Goal: Task Accomplishment & Management: Manage account settings

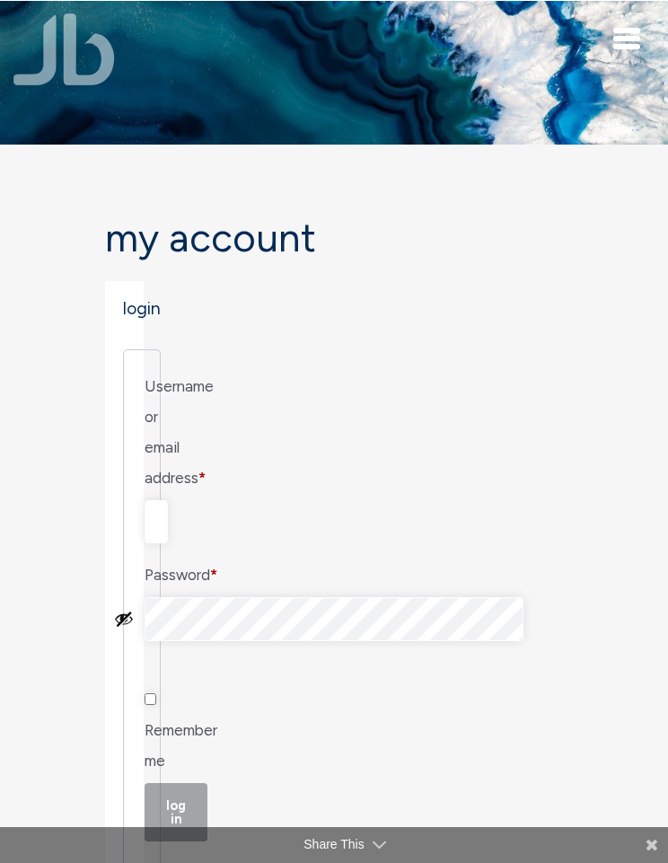
click at [168, 500] on input "Username or email address * Required" at bounding box center [156, 521] width 23 height 43
type input "[EMAIL_ADDRESS][DOMAIN_NAME]"
click at [156, 693] on input "Remember me" at bounding box center [151, 699] width 12 height 12
checkbox input "true"
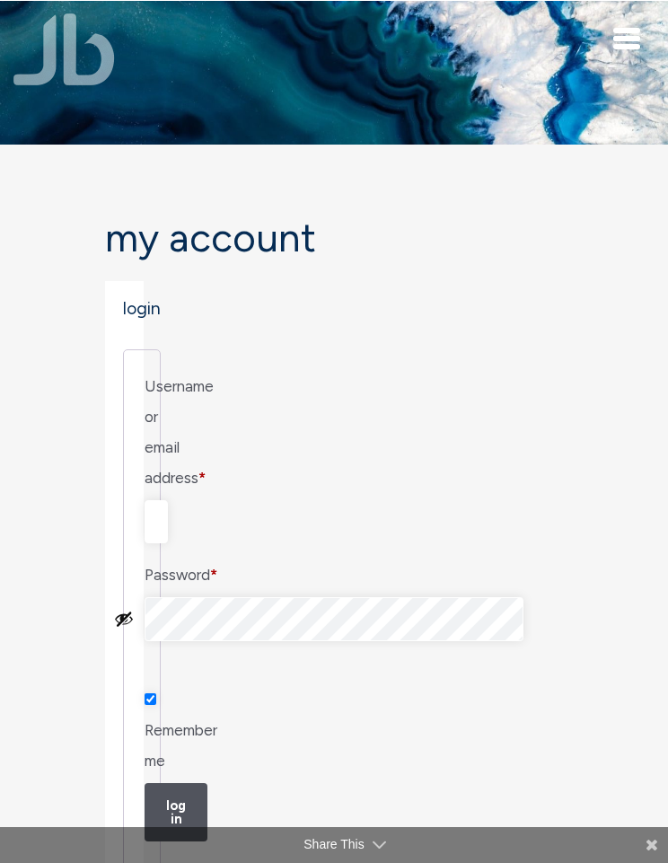
click at [196, 783] on button "Log in" at bounding box center [176, 812] width 63 height 58
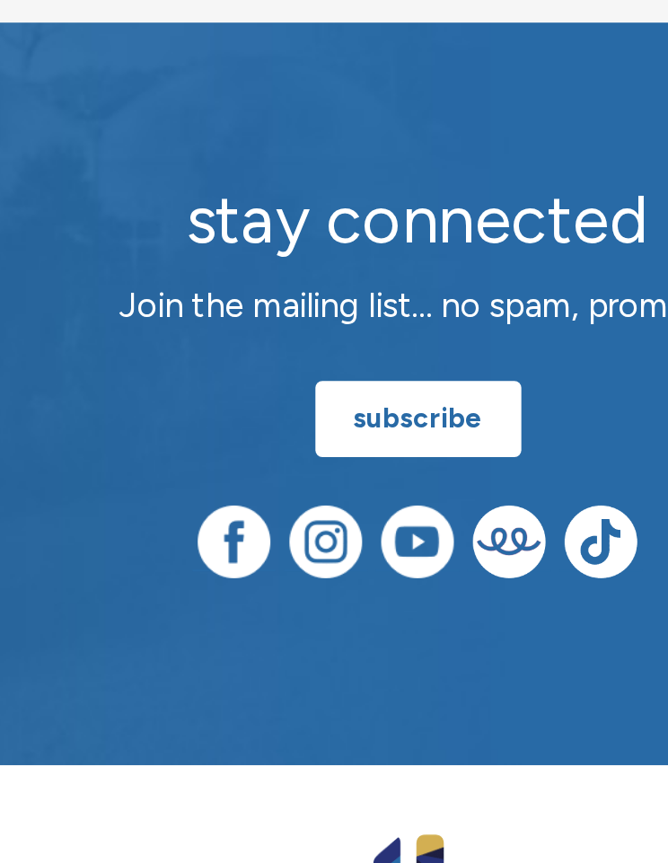
scroll to position [128, 0]
click at [315, 628] on img at bounding box center [334, 647] width 38 height 38
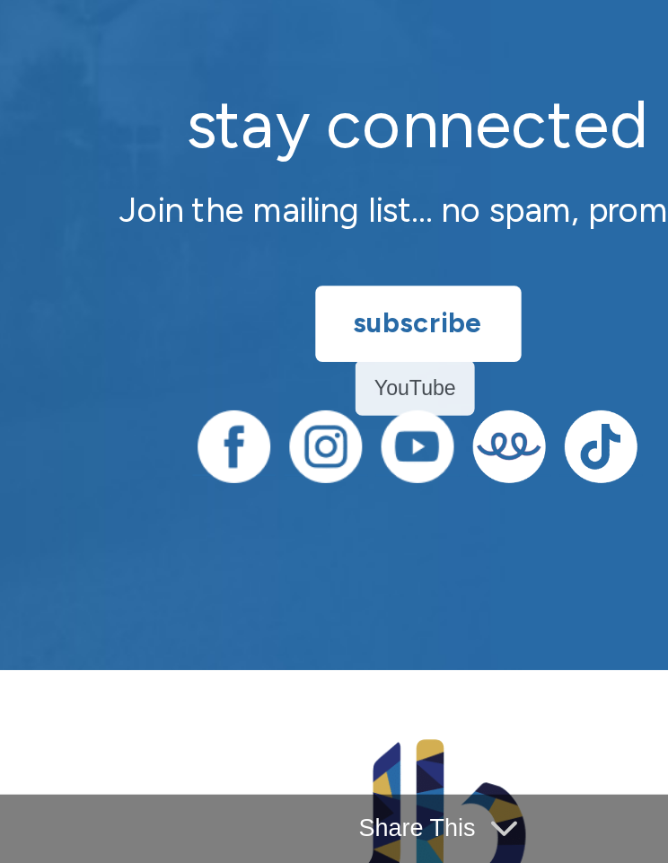
click at [189, 827] on div "Share This" at bounding box center [334, 845] width 668 height 36
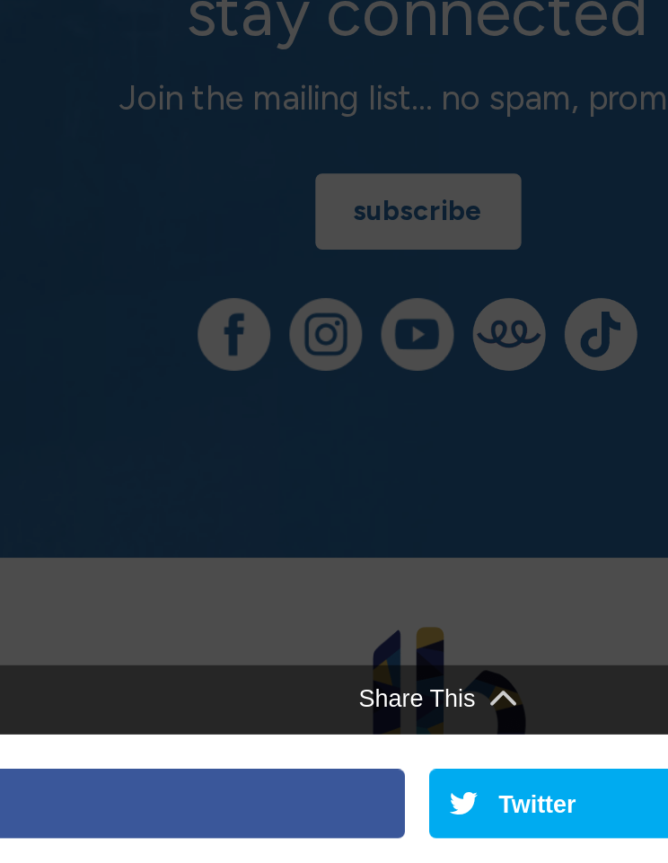
scroll to position [239, 0]
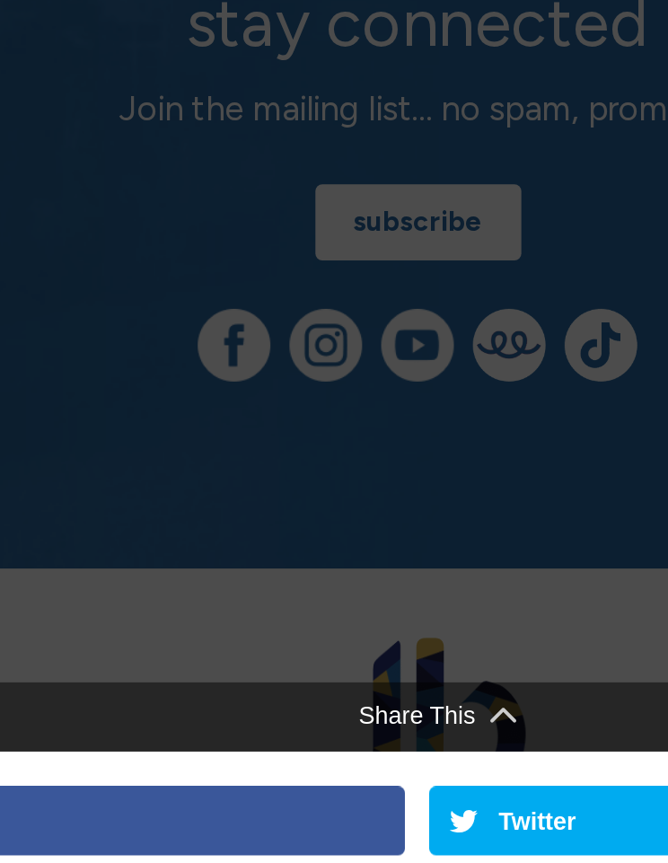
click at [217, 168] on div at bounding box center [334, 431] width 668 height 863
click at [217, 177] on div at bounding box center [334, 431] width 668 height 863
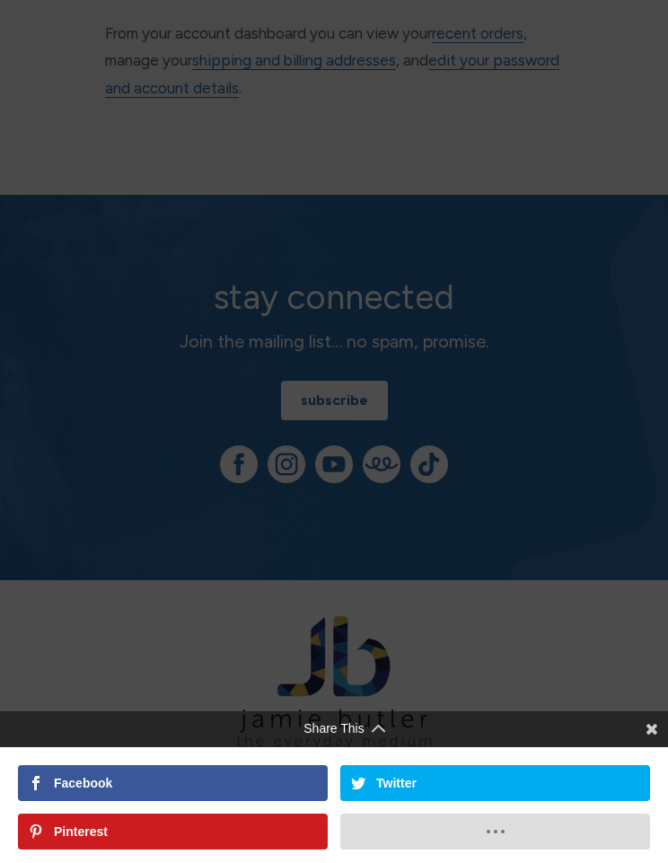
scroll to position [0, 0]
